Goal: Find specific page/section: Find specific page/section

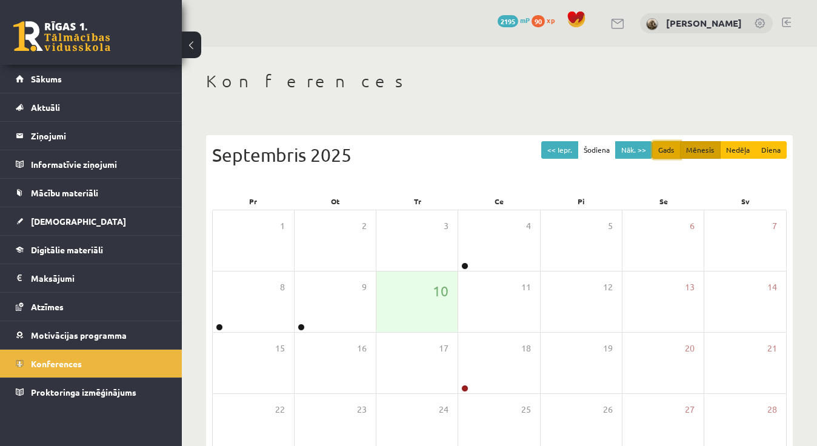
click at [672, 147] on button "Gads" at bounding box center [666, 150] width 28 height 18
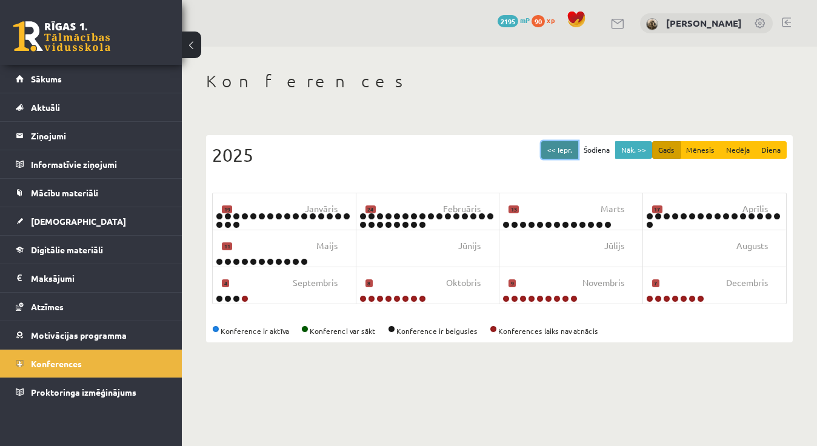
click at [571, 151] on button "<< Iepr." at bounding box center [559, 150] width 37 height 18
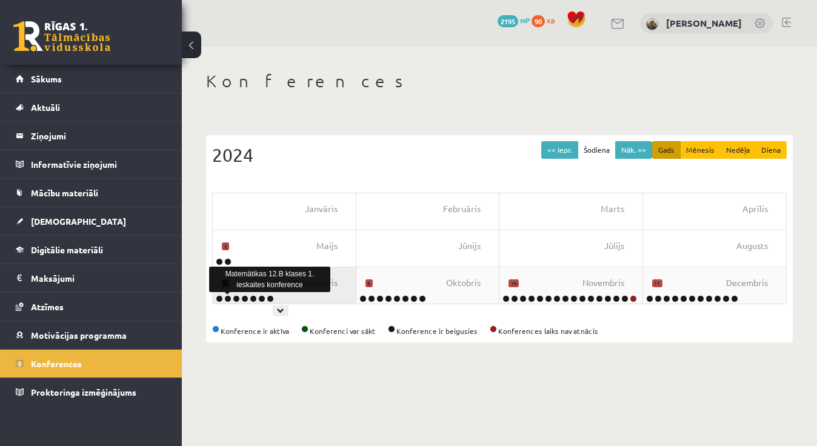
click at [227, 297] on link at bounding box center [227, 298] width 7 height 7
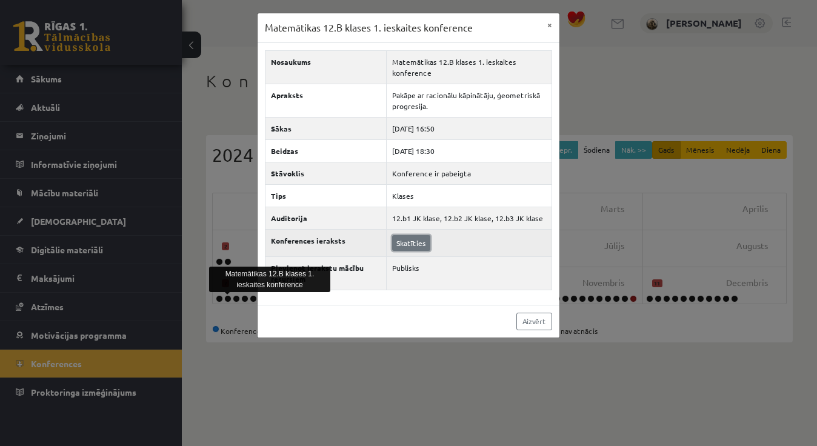
click at [414, 247] on link "Skatīties" at bounding box center [411, 243] width 38 height 16
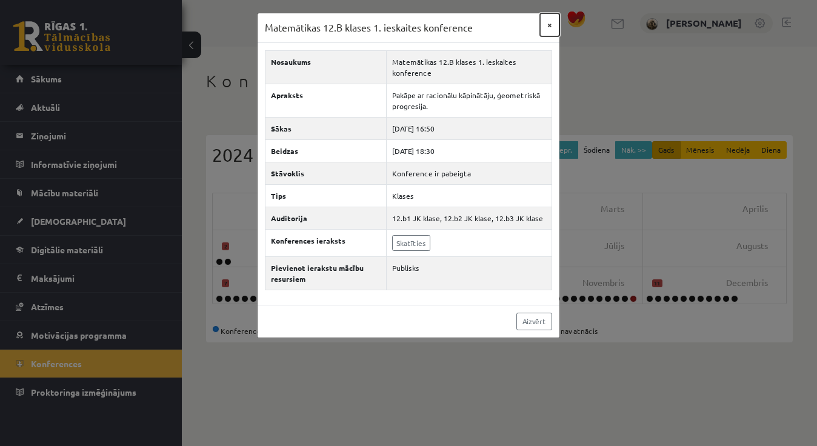
click at [550, 27] on button "×" at bounding box center [549, 24] width 19 height 23
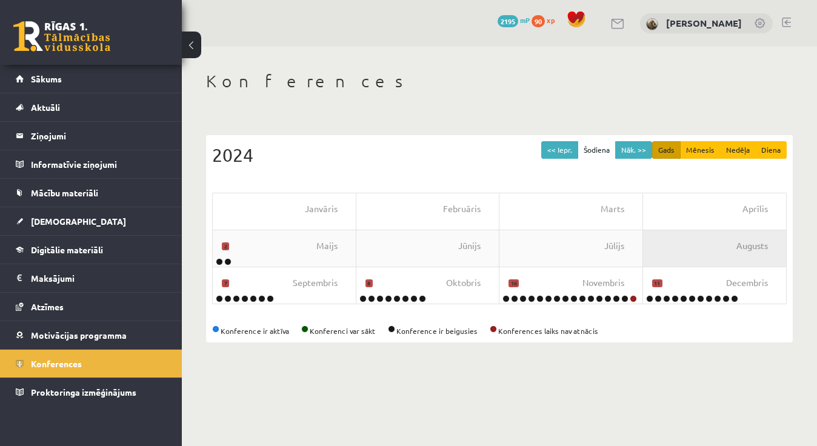
click at [698, 234] on div "Augusts" at bounding box center [715, 248] width 144 height 36
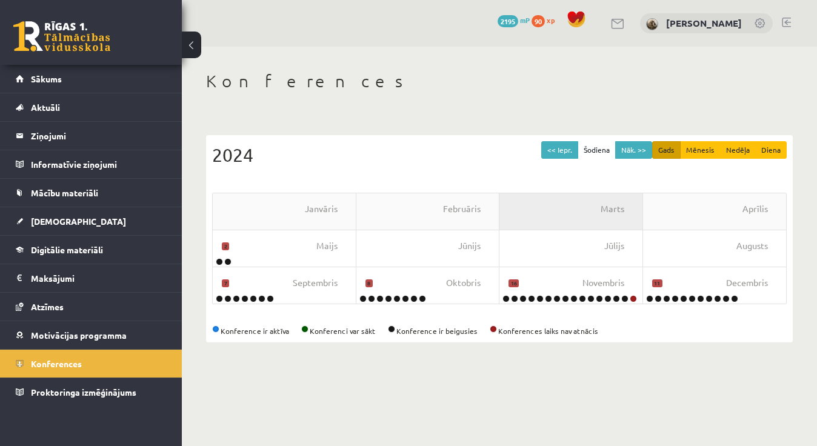
click at [559, 220] on div "Marts" at bounding box center [571, 211] width 144 height 36
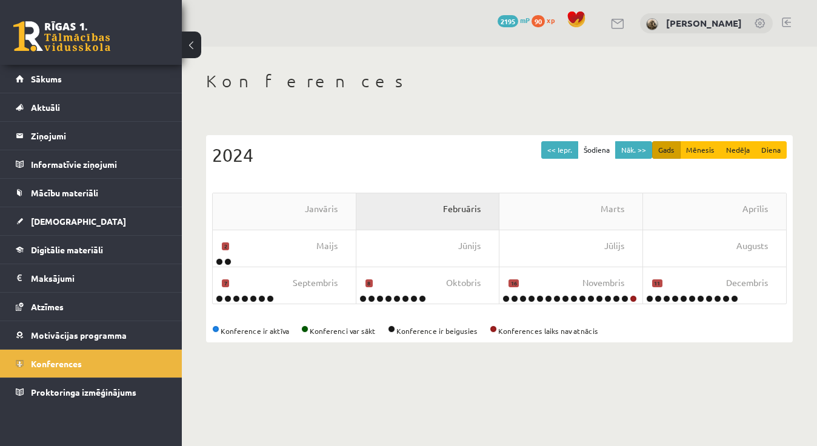
click at [452, 206] on span "Februāris" at bounding box center [462, 208] width 38 height 13
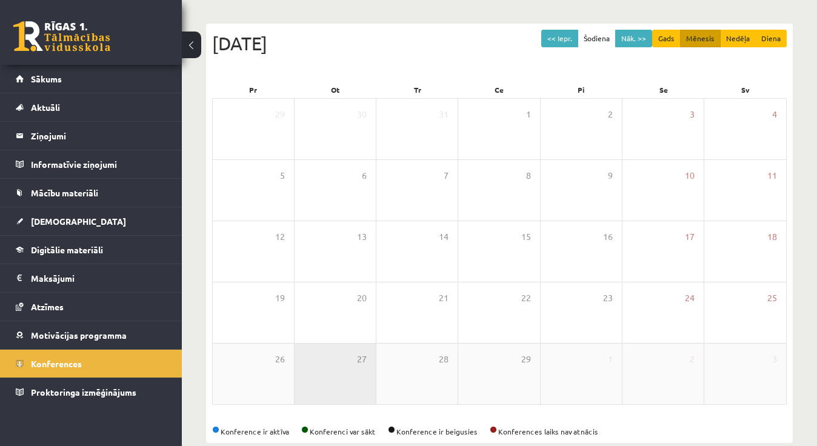
scroll to position [108, 0]
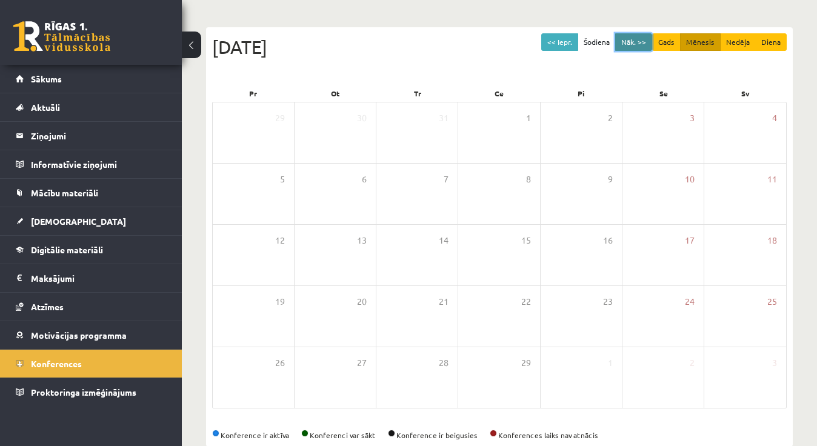
click at [632, 44] on button "Nāk. >>" at bounding box center [633, 42] width 37 height 18
click at [631, 43] on button "Nāk. >>" at bounding box center [633, 42] width 37 height 18
